Goal: Register for event/course

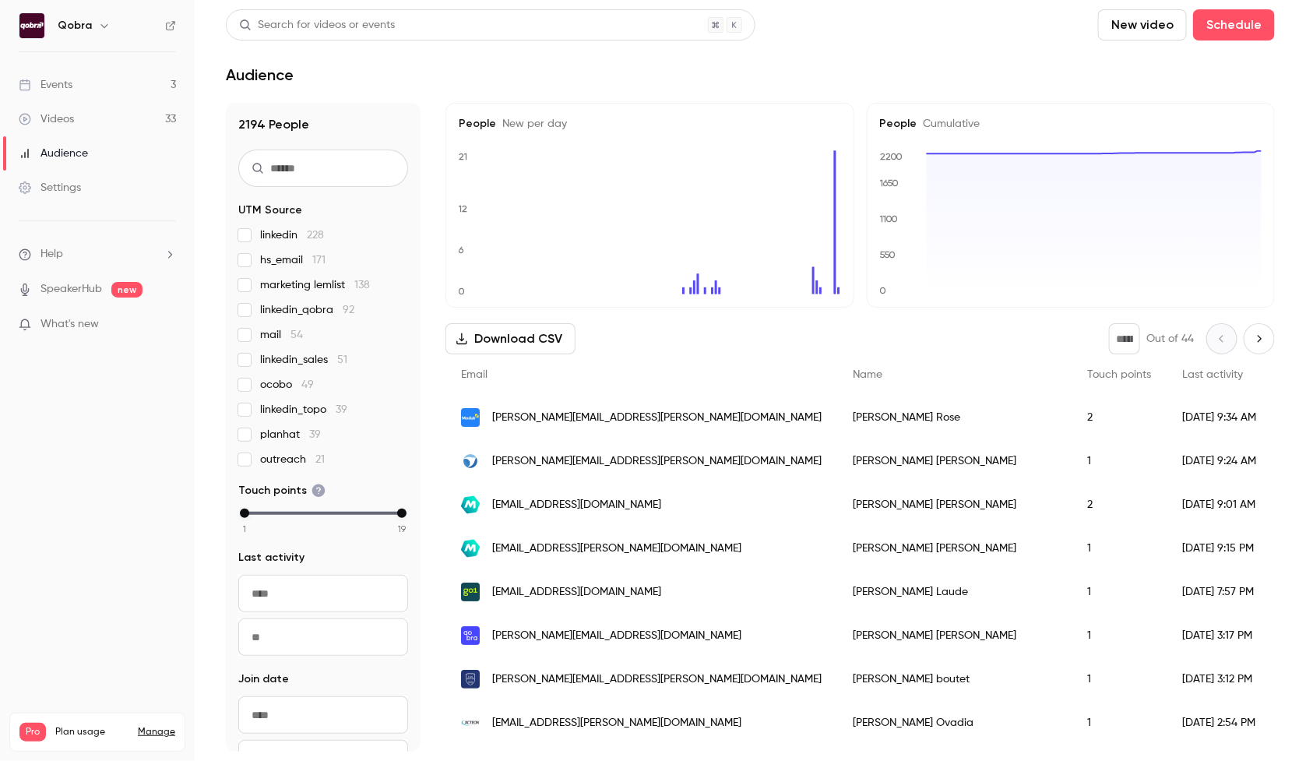
click at [123, 86] on link "Events 3" at bounding box center [97, 85] width 195 height 34
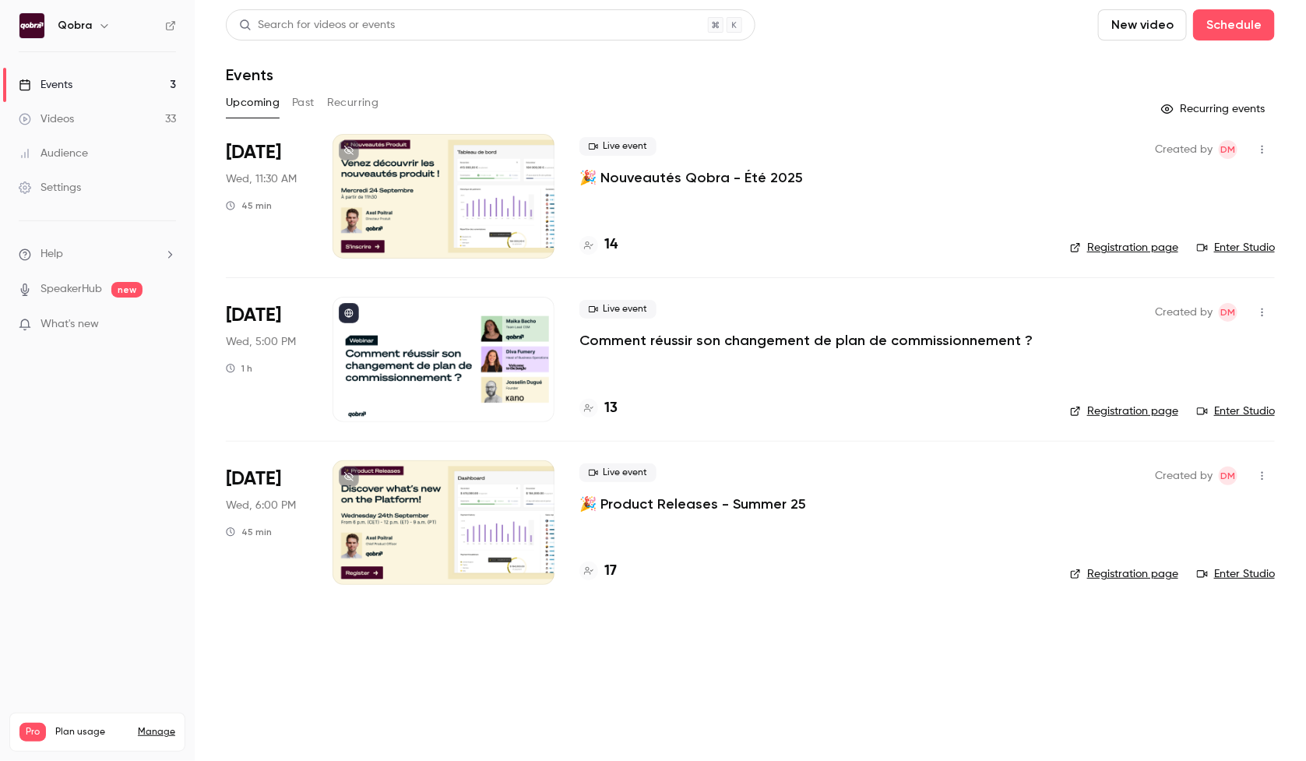
click at [610, 246] on h4 "14" at bounding box center [611, 244] width 13 height 21
click at [615, 407] on h4 "13" at bounding box center [611, 408] width 13 height 21
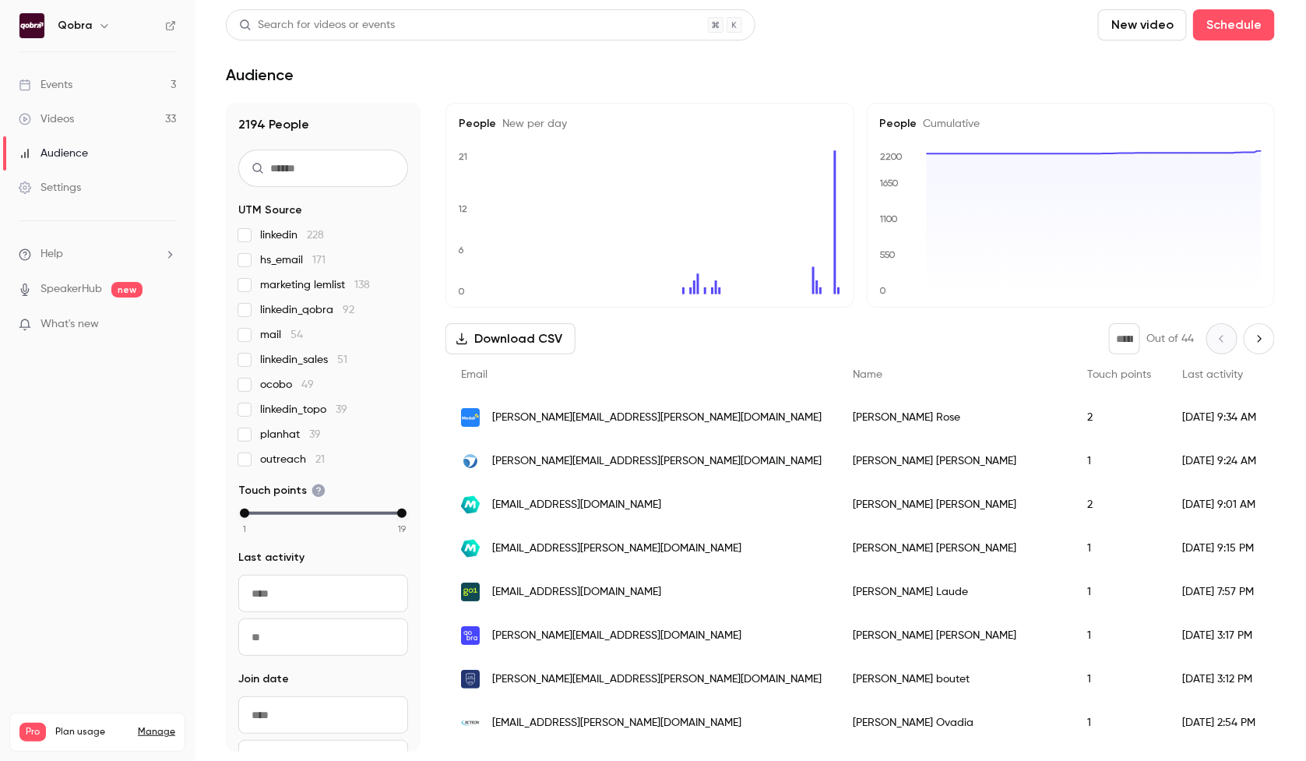
click at [118, 76] on link "Events 3" at bounding box center [97, 85] width 195 height 34
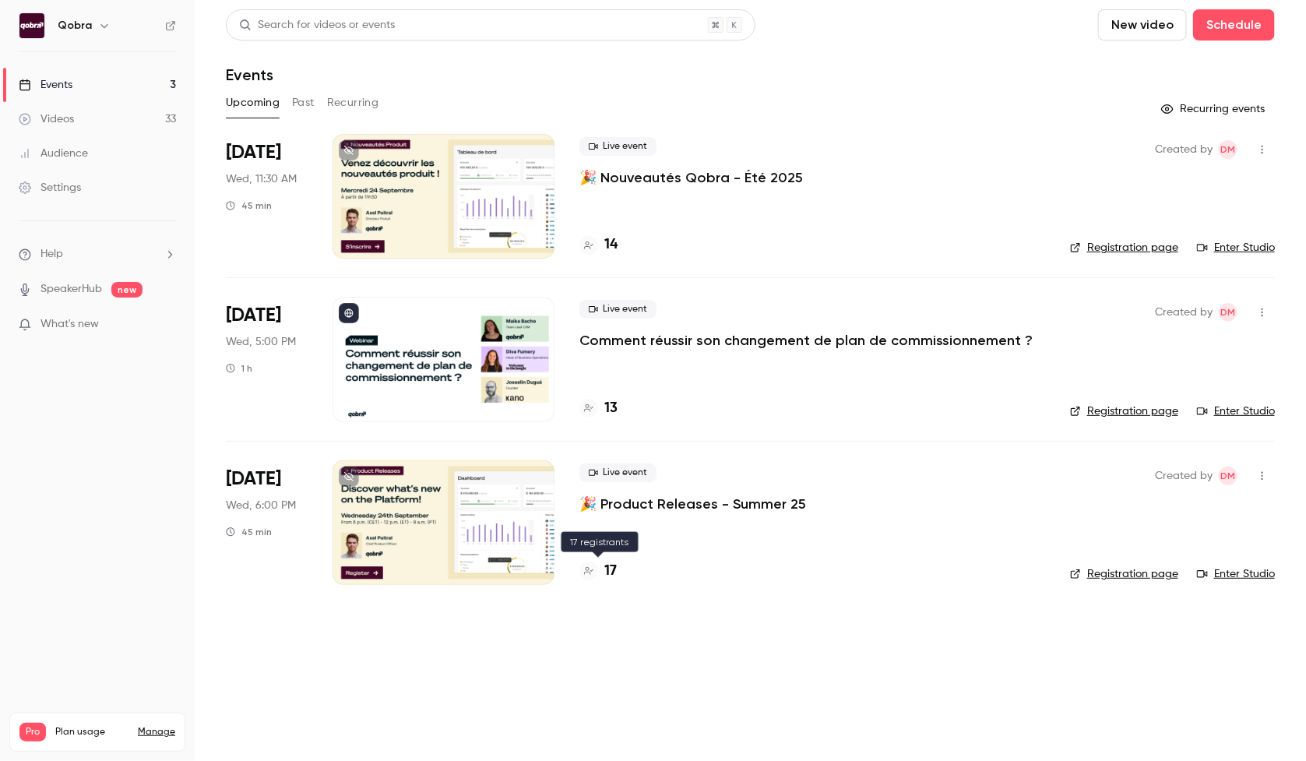
click at [609, 572] on h4 "17" at bounding box center [611, 571] width 12 height 21
click at [601, 238] on div "14" at bounding box center [599, 244] width 38 height 21
